Goal: Transaction & Acquisition: Book appointment/travel/reservation

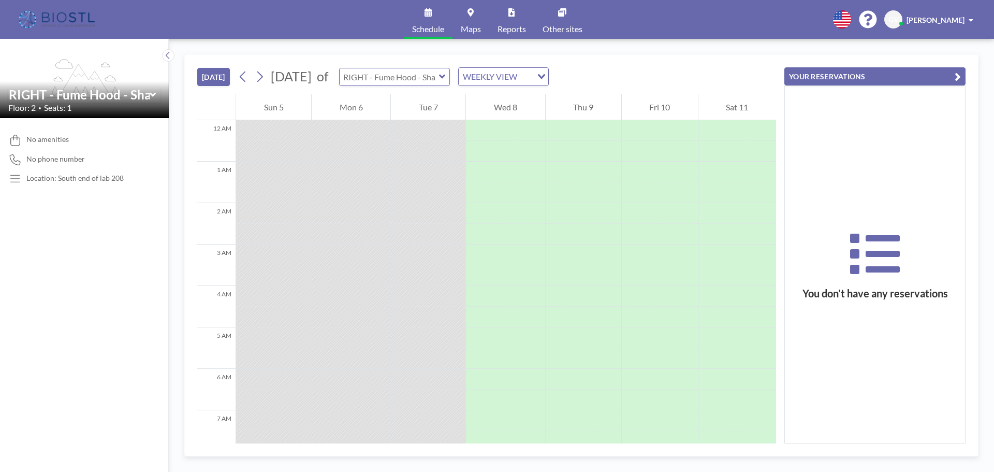
click at [439, 81] on input "text" at bounding box center [389, 76] width 99 height 17
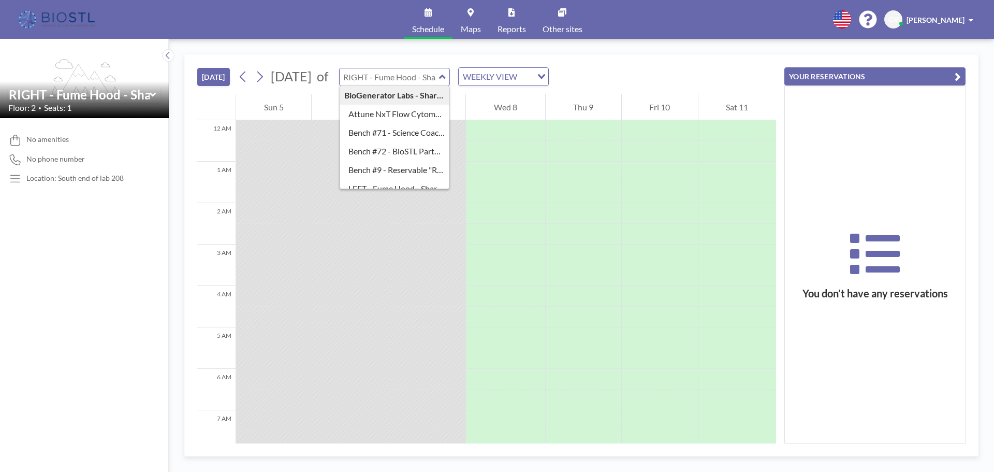
type input "RIGHT - Fume Hood - Shared"
click at [672, 69] on div "[DATE] [DATE] of RIGHT - Fume Hood - Shared BioGenerator Labs - Shared Lab 208 …" at bounding box center [486, 74] width 579 height 39
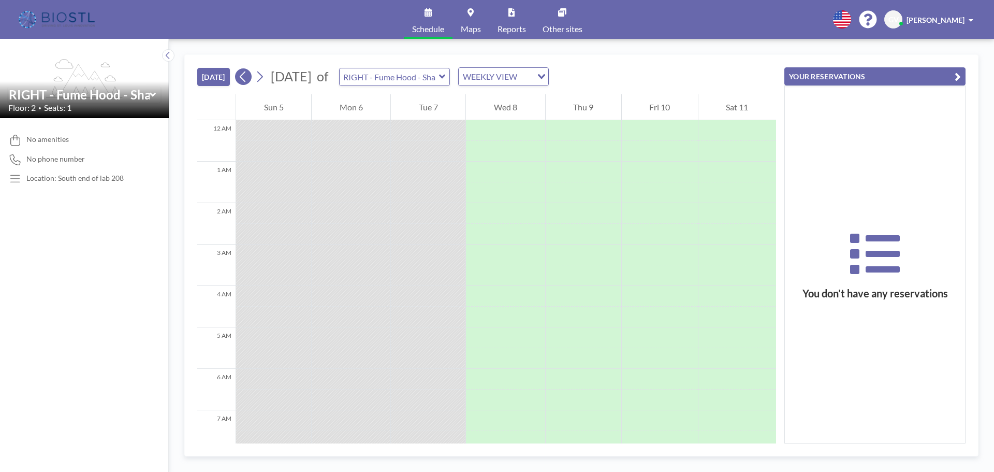
click at [248, 80] on icon at bounding box center [243, 77] width 10 height 16
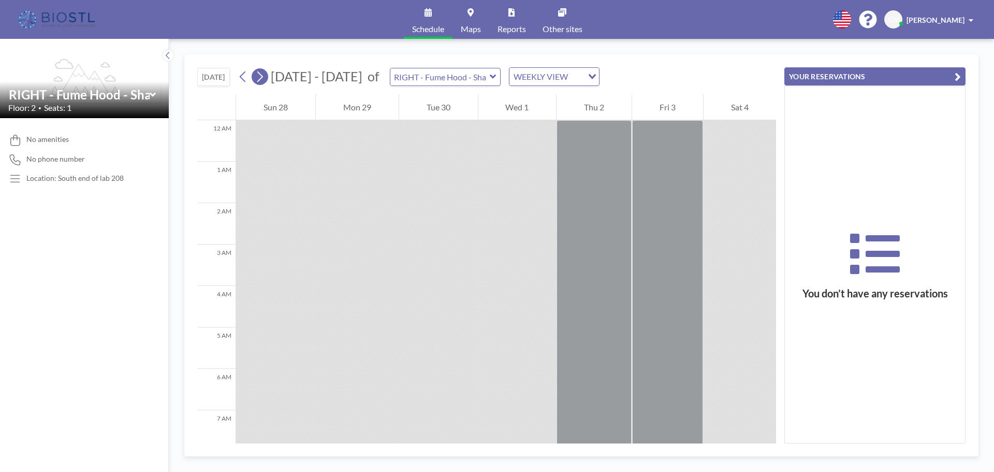
click at [258, 73] on icon at bounding box center [260, 77] width 10 height 16
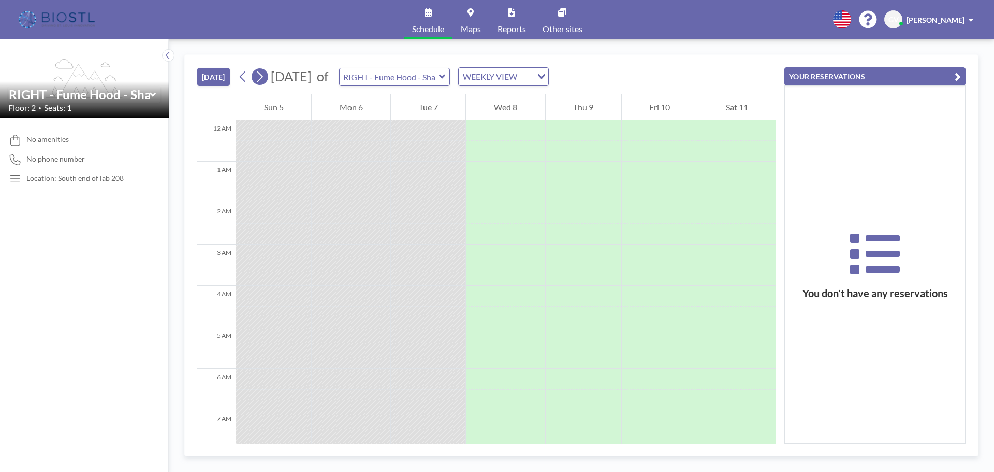
click at [260, 72] on icon at bounding box center [260, 76] width 6 height 11
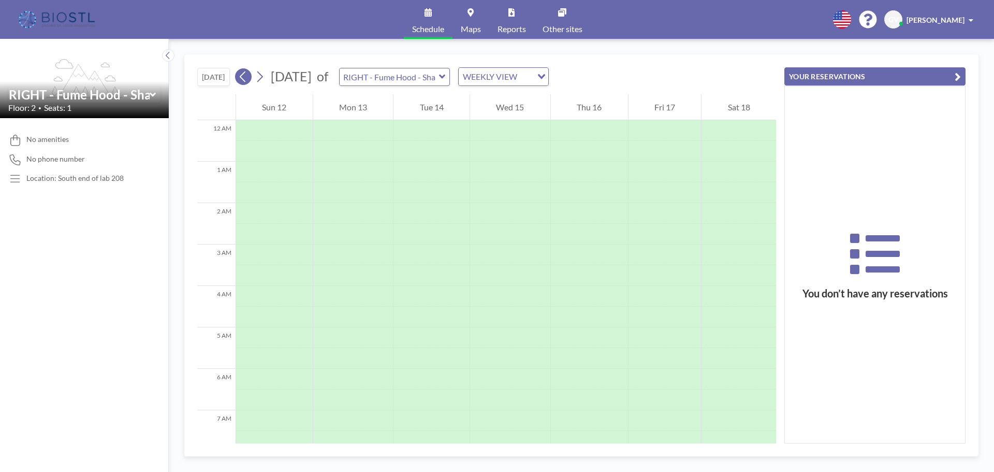
click at [246, 76] on icon at bounding box center [243, 77] width 10 height 16
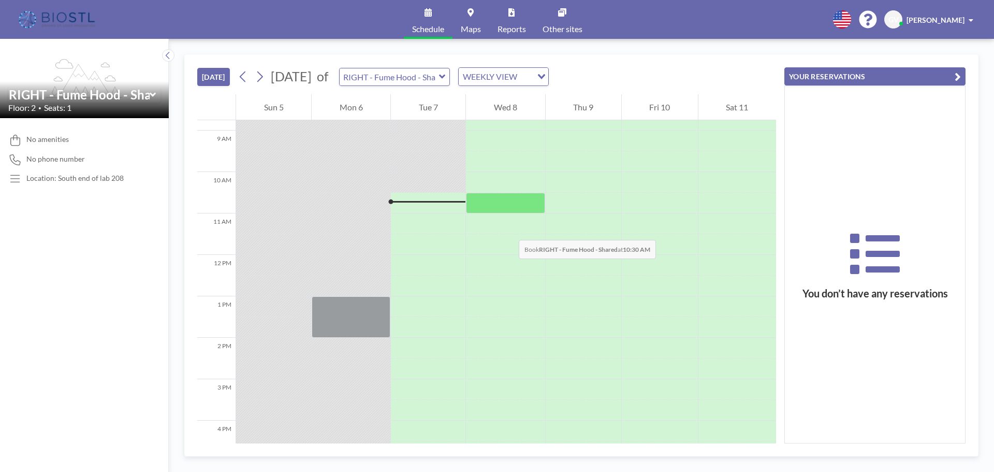
scroll to position [311, 0]
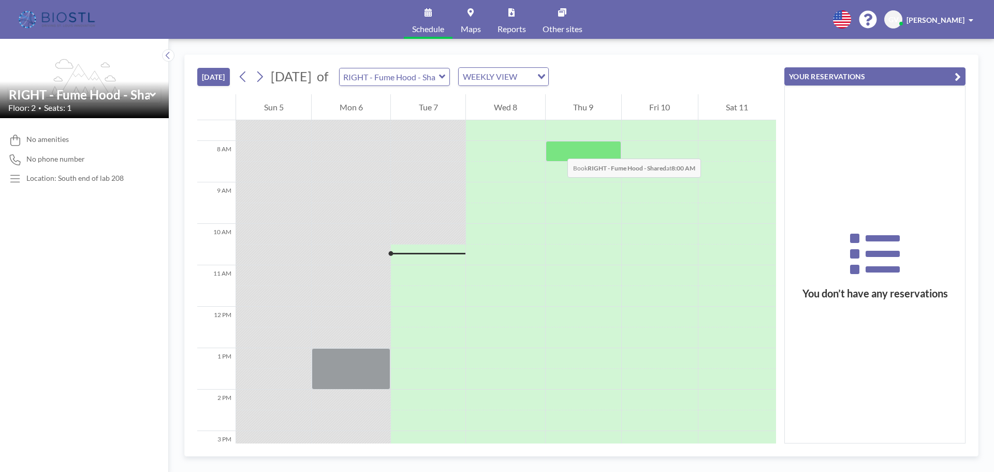
click at [557, 148] on div at bounding box center [584, 151] width 76 height 21
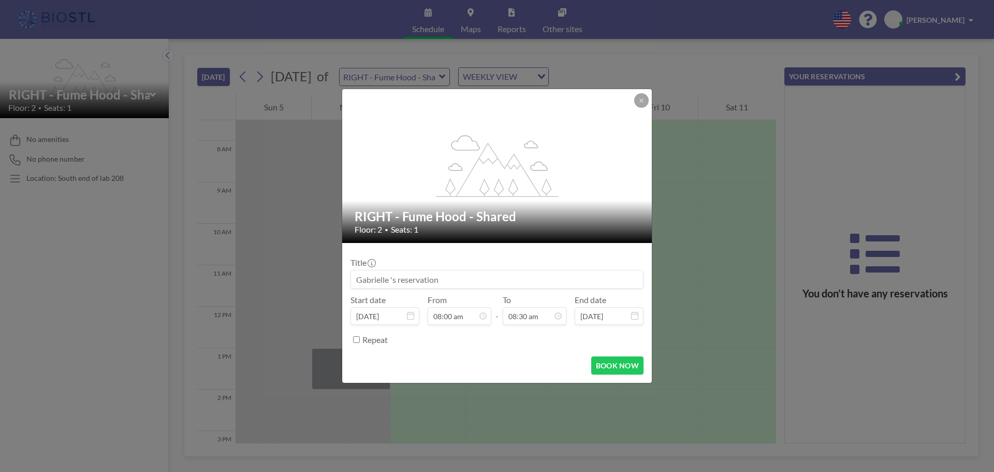
scroll to position [313, 0]
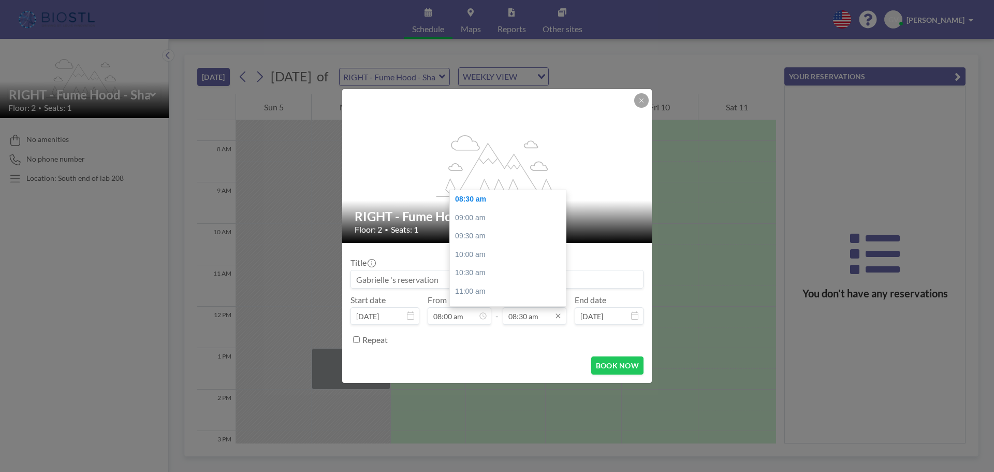
click at [546, 316] on input "08:30 am" at bounding box center [535, 316] width 64 height 18
click at [478, 255] on div "05:00 pm" at bounding box center [510, 253] width 121 height 19
type input "05:00 pm"
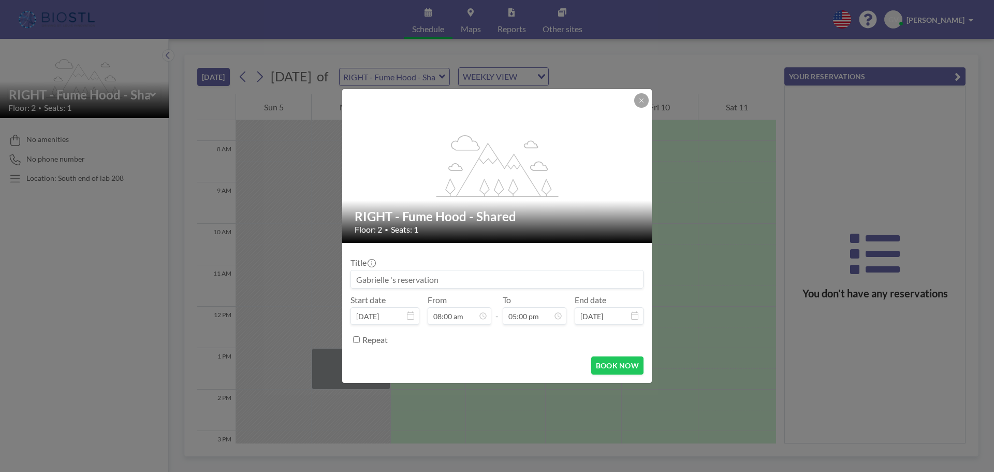
scroll to position [295, 0]
click at [630, 365] on button "BOOK NOW" at bounding box center [617, 365] width 52 height 18
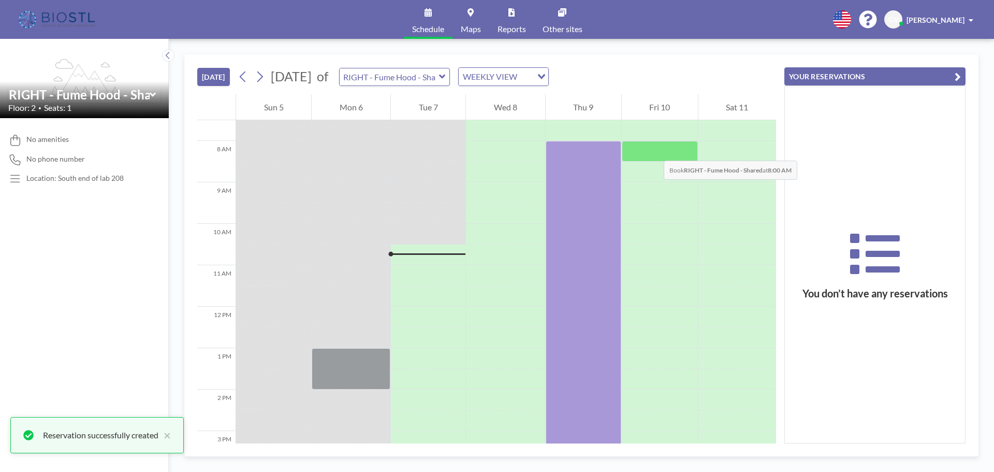
click at [653, 150] on div at bounding box center [660, 151] width 76 height 21
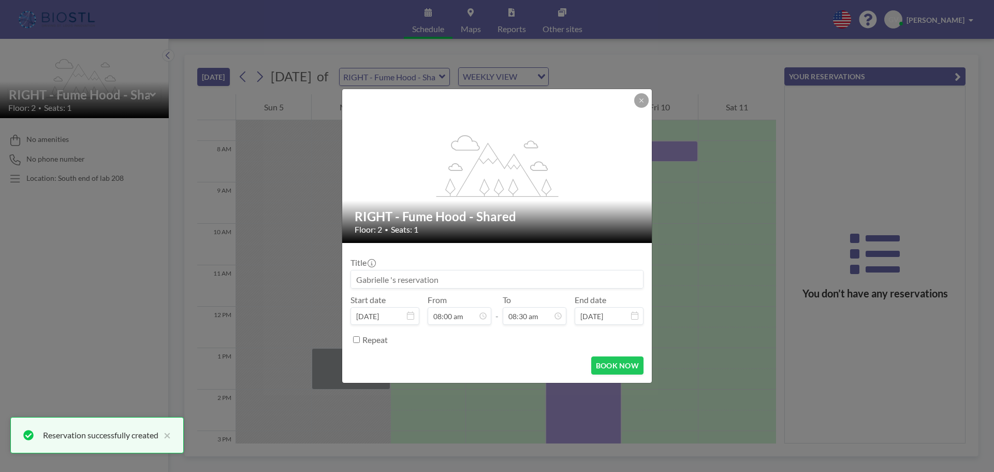
click at [543, 328] on div "Title Start date [DATE] From 08:00 am - To 08:30 am End date [DATE] Repeat" at bounding box center [496, 299] width 293 height 97
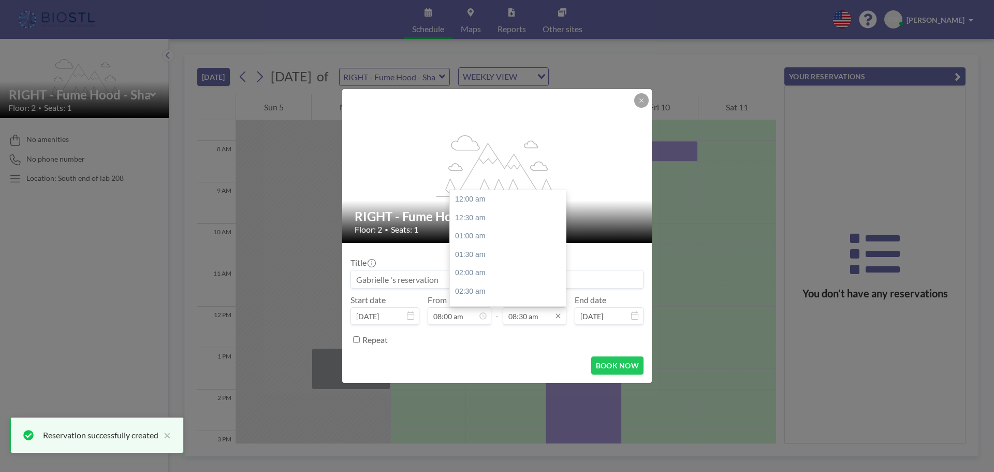
click at [538, 317] on input "08:30 am" at bounding box center [535, 316] width 64 height 18
click at [485, 259] on div "10:00 am" at bounding box center [510, 254] width 121 height 19
type input "10:00 am"
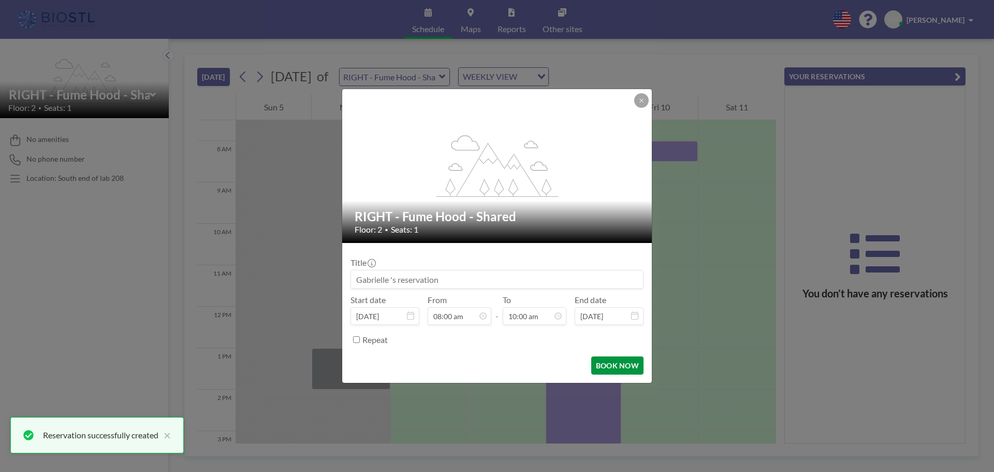
scroll to position [369, 0]
click at [622, 368] on button "BOOK NOW" at bounding box center [617, 365] width 52 height 18
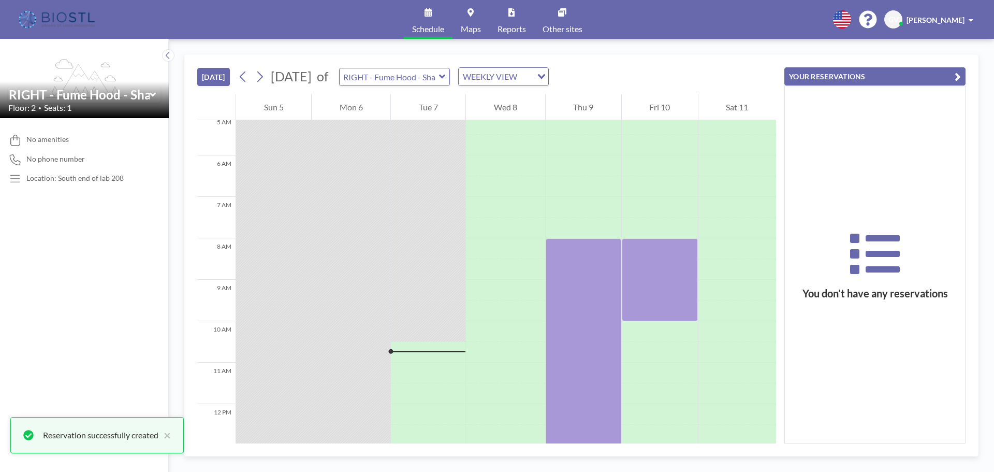
scroll to position [207, 0]
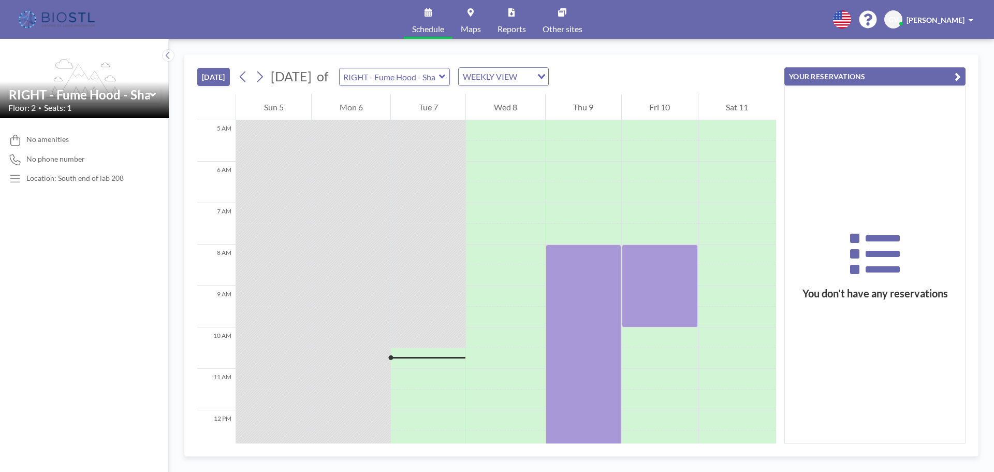
click at [886, 130] on div "You don’t have any reservations" at bounding box center [875, 264] width 180 height 357
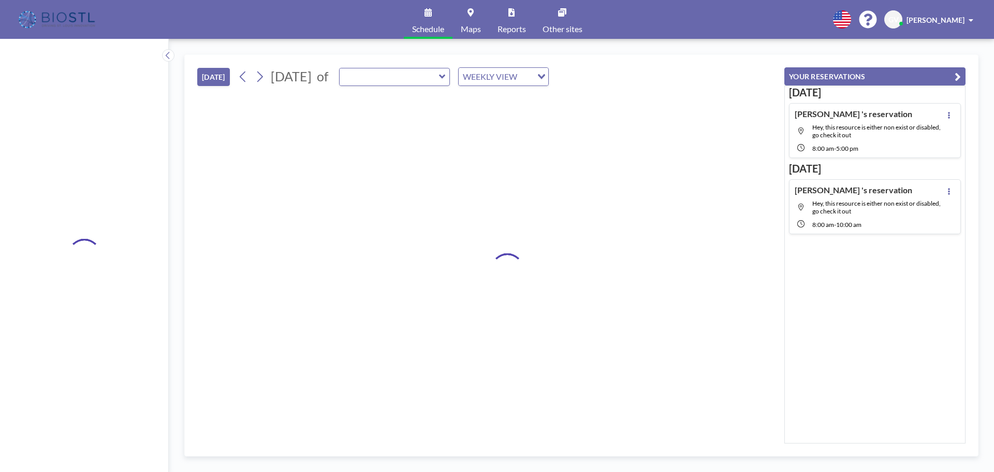
type input "RIGHT - Fume Hood - Shared"
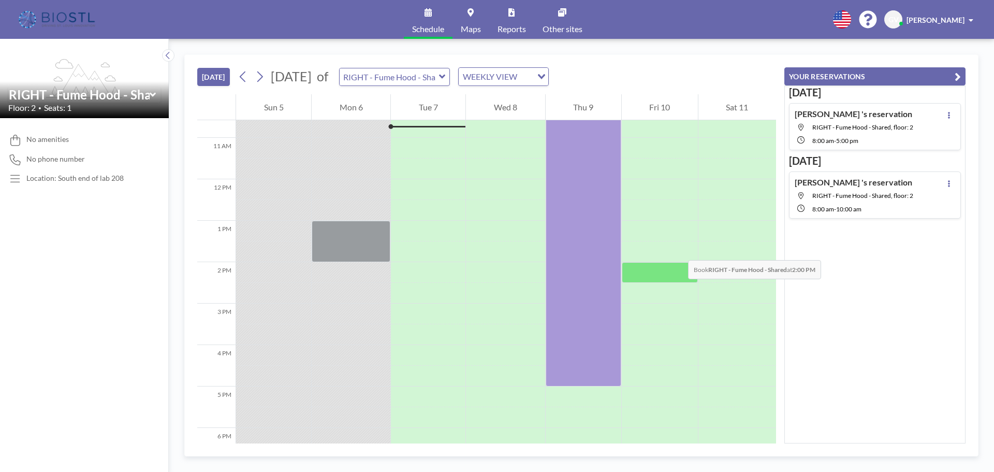
scroll to position [466, 0]
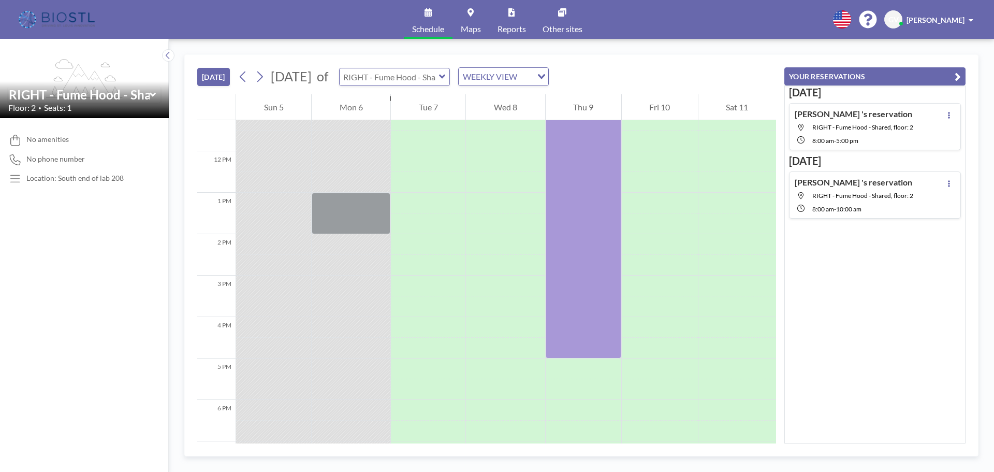
click at [431, 75] on input "text" at bounding box center [389, 76] width 99 height 17
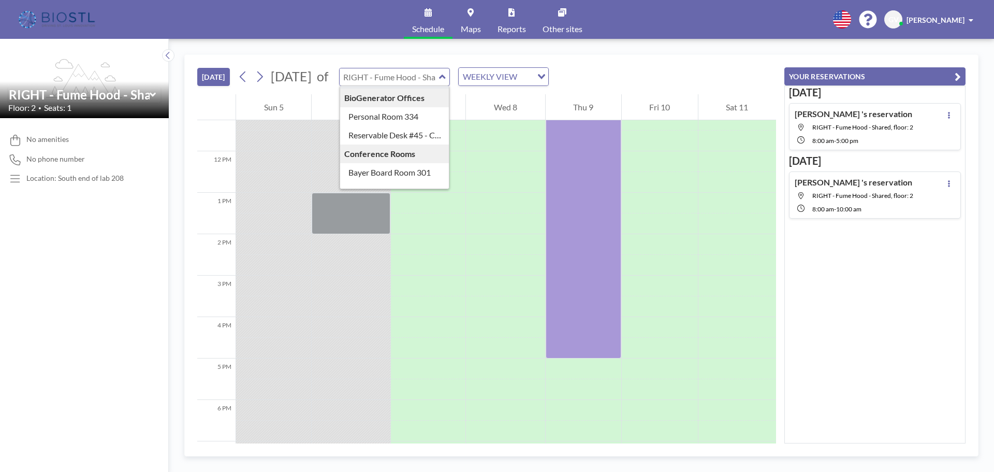
scroll to position [104, 0]
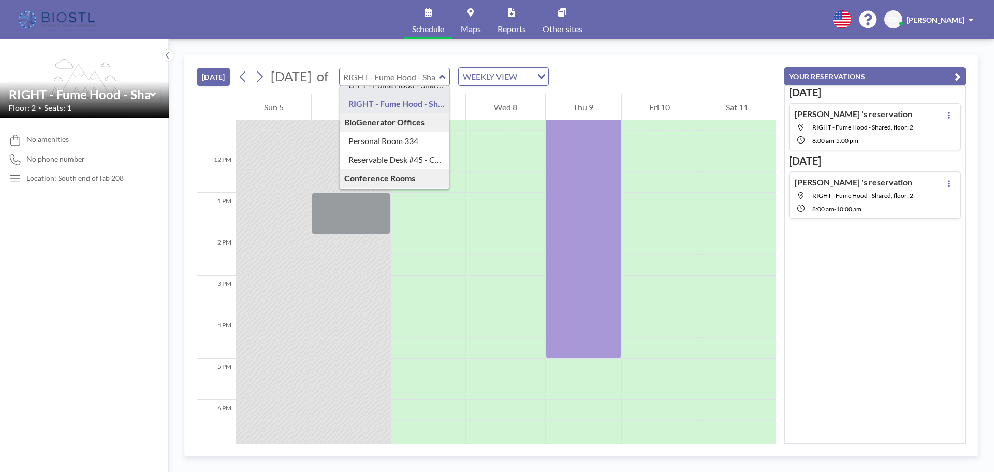
type input "LEFT - Fume Hood - Shared"
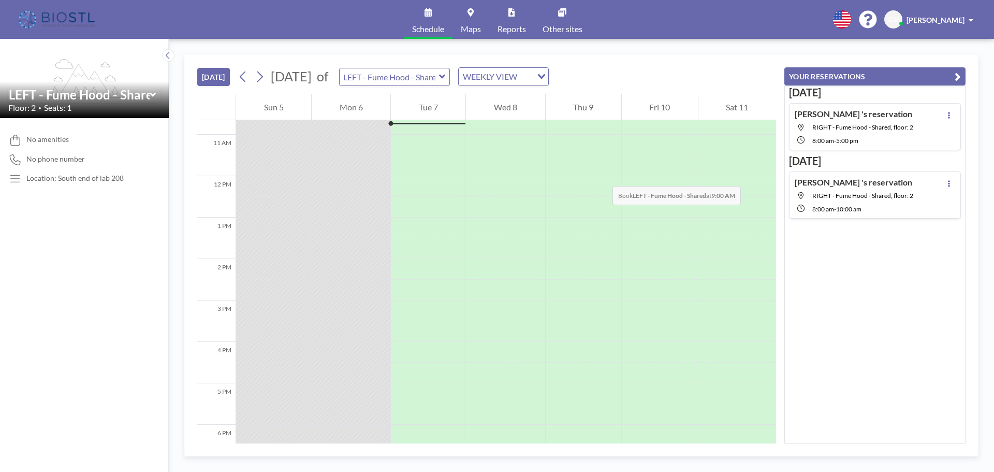
scroll to position [314, 0]
